Goal: Task Accomplishment & Management: Complete application form

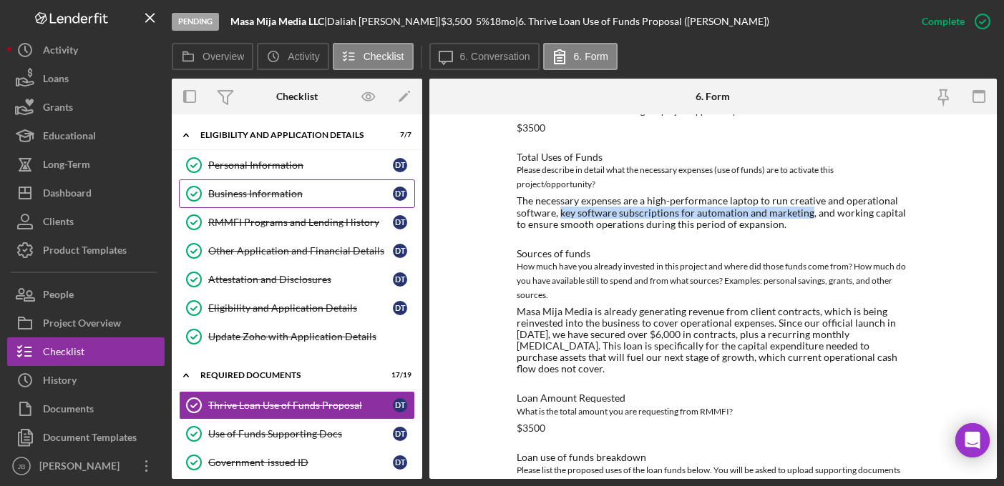
click at [288, 196] on div "Business Information" at bounding box center [300, 193] width 185 height 11
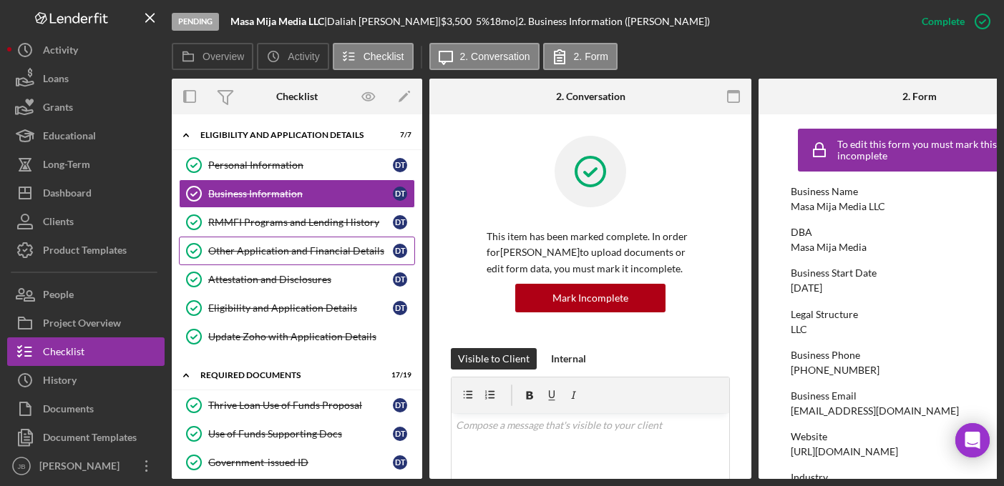
click at [325, 258] on link "Other Application and Financial Details Other Application and Financial Details…" at bounding box center [297, 251] width 236 height 29
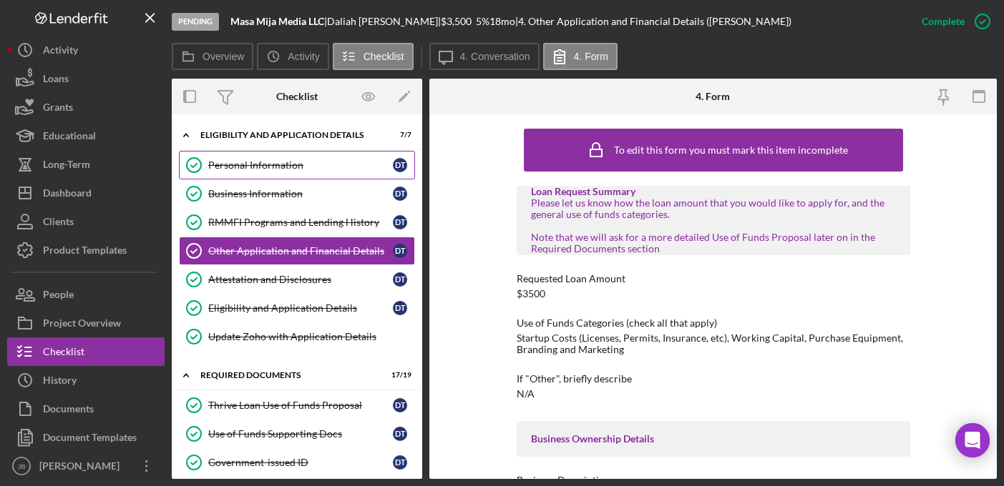
click at [258, 165] on div "Personal Information" at bounding box center [300, 165] width 185 height 11
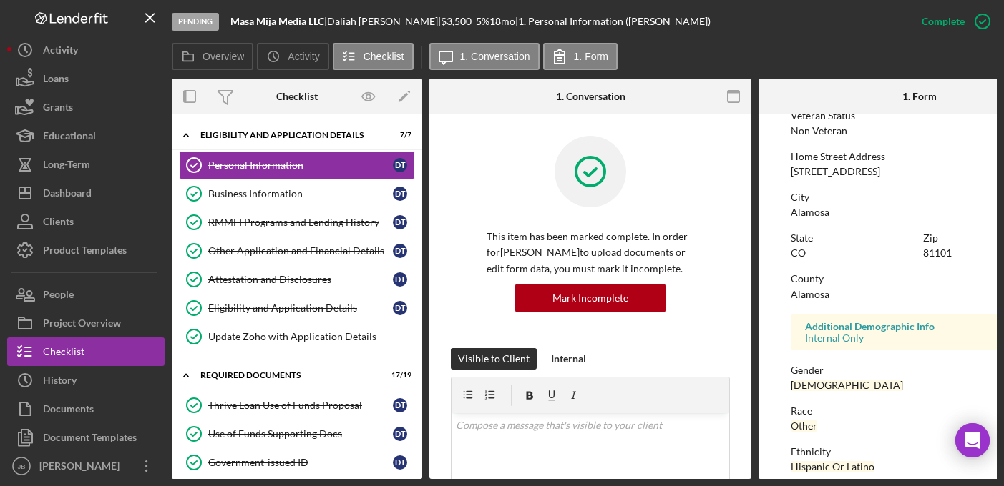
scroll to position [220, 0]
